Goal: Task Accomplishment & Management: Use online tool/utility

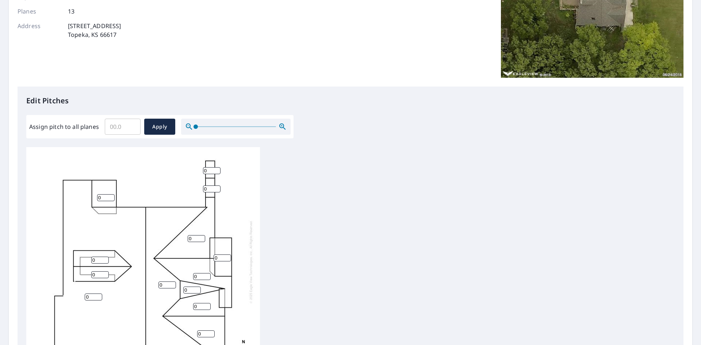
scroll to position [7, 0]
click at [216, 184] on input "1" at bounding box center [212, 187] width 18 height 7
click at [216, 184] on input "2" at bounding box center [212, 187] width 18 height 7
click at [216, 184] on input "3" at bounding box center [212, 187] width 18 height 7
type input "4"
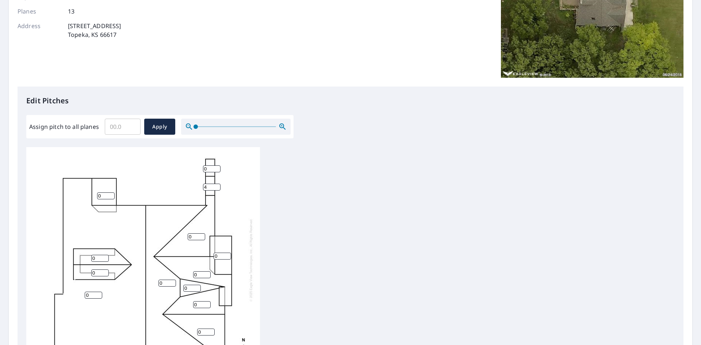
click at [216, 184] on input "4" at bounding box center [212, 187] width 18 height 7
click at [188, 233] on input "0" at bounding box center [197, 236] width 18 height 7
click at [190, 233] on input "0" at bounding box center [197, 236] width 18 height 7
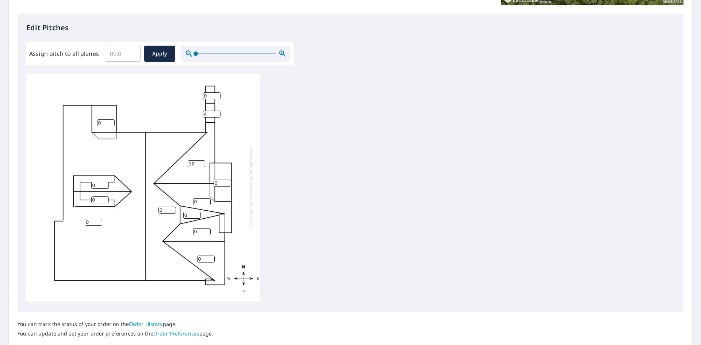
type input "12"
drag, startPoint x: 198, startPoint y: 197, endPoint x: 194, endPoint y: 196, distance: 4.5
click at [193, 198] on input "0" at bounding box center [202, 201] width 18 height 7
type input "12"
drag, startPoint x: 220, startPoint y: 176, endPoint x: 213, endPoint y: 176, distance: 6.6
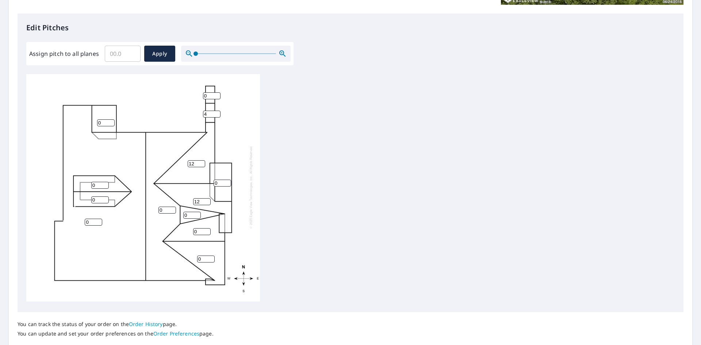
click at [213, 176] on div "0 0 12 12 0 0 0 0 0 0 0 4 0" at bounding box center [143, 186] width 234 height 229
type input "12"
drag, startPoint x: 163, startPoint y: 205, endPoint x: 157, endPoint y: 205, distance: 5.9
click at [157, 205] on div "0 0 12 12 0 0 12 0 0 0 0 4 0" at bounding box center [143, 186] width 234 height 229
type input "9"
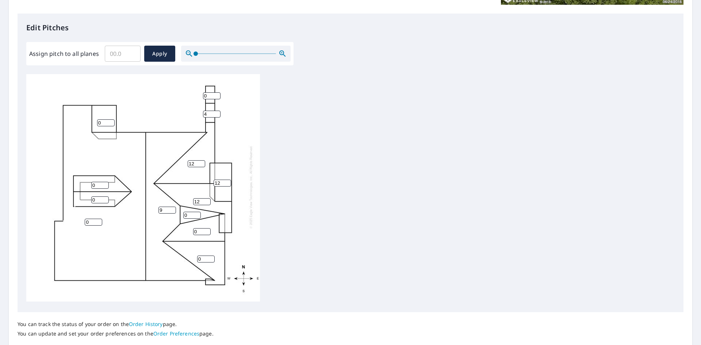
click at [192, 225] on div "0 9 12 12 0 0 12 0 0 0 0 4 0" at bounding box center [143, 186] width 234 height 229
type input "12"
drag, startPoint x: 202, startPoint y: 253, endPoint x: 198, endPoint y: 251, distance: 4.3
click at [198, 256] on input "0" at bounding box center [206, 259] width 18 height 7
type input "12"
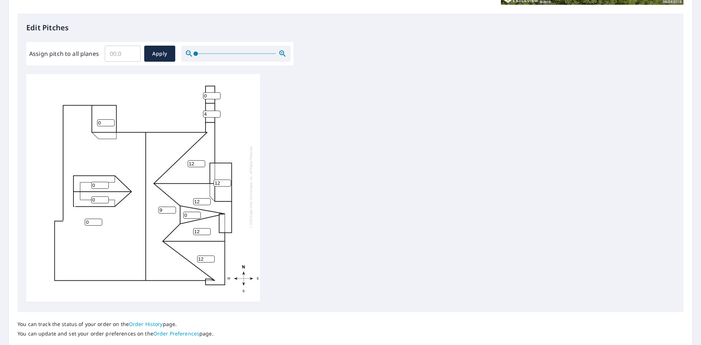
click at [85, 219] on input "0" at bounding box center [94, 222] width 18 height 7
type input "9"
click at [99, 119] on input "0" at bounding box center [106, 122] width 18 height 7
drag, startPoint x: 104, startPoint y: 116, endPoint x: 98, endPoint y: 116, distance: 5.8
click at [98, 119] on input "0" at bounding box center [106, 122] width 18 height 7
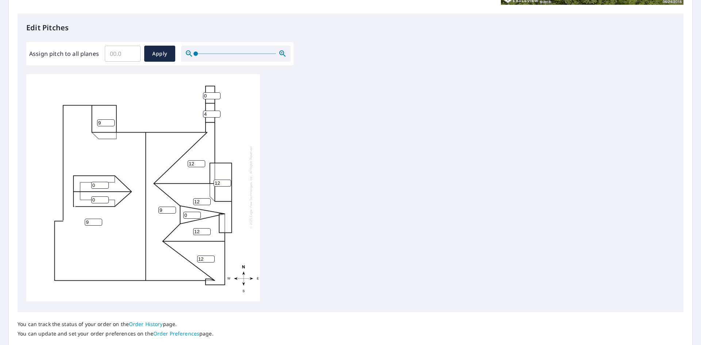
type input "9"
click at [95, 182] on input "0" at bounding box center [100, 185] width 18 height 7
type input "12"
drag, startPoint x: 97, startPoint y: 195, endPoint x: 92, endPoint y: 195, distance: 5.5
click at [92, 197] on input "0" at bounding box center [100, 200] width 18 height 7
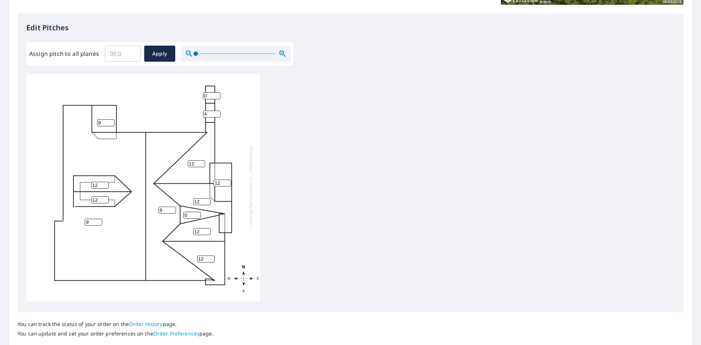
type input "12"
click at [297, 259] on div "9 9 12 12 12 12 12 9 12 12 0 4 0" at bounding box center [350, 188] width 649 height 229
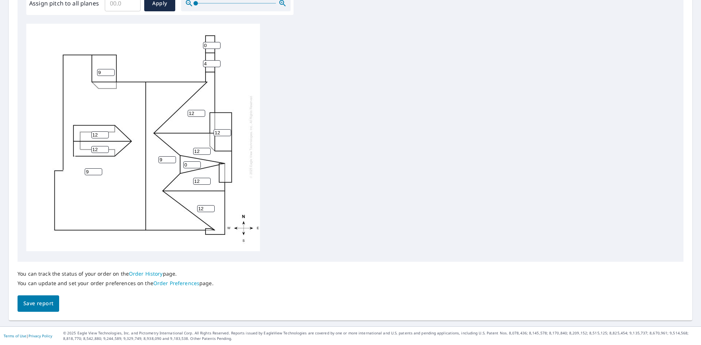
scroll to position [0, 0]
click at [204, 47] on input "0" at bounding box center [212, 47] width 18 height 7
type input "1"
click at [184, 166] on input "0" at bounding box center [192, 166] width 18 height 7
type input "1"
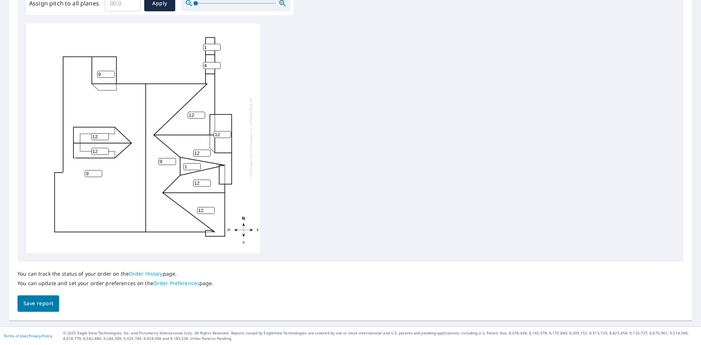
click at [46, 307] on span "Save report" at bounding box center [38, 303] width 30 height 9
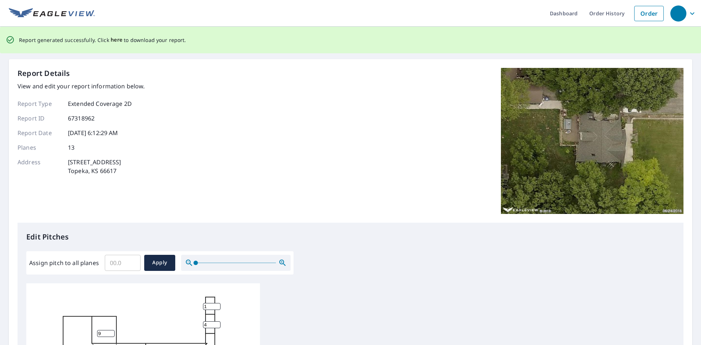
click at [112, 40] on span "here" at bounding box center [117, 39] width 12 height 9
